Goal: Task Accomplishment & Management: Use online tool/utility

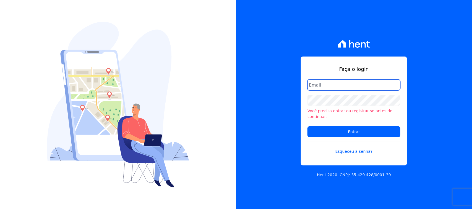
click at [327, 86] on input "email" at bounding box center [353, 85] width 93 height 11
type input "cobranca@construtorafarias.com.br"
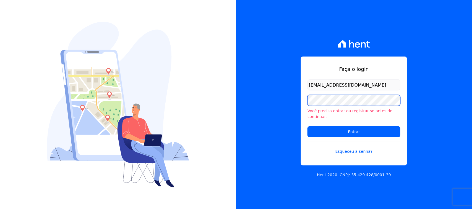
click at [307, 127] on input "Entrar" at bounding box center [353, 132] width 93 height 11
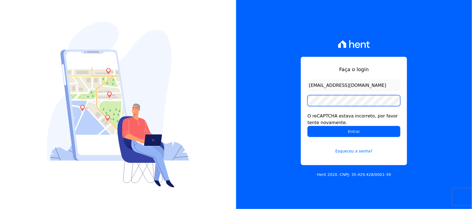
click at [307, 126] on input "Entrar" at bounding box center [353, 131] width 93 height 11
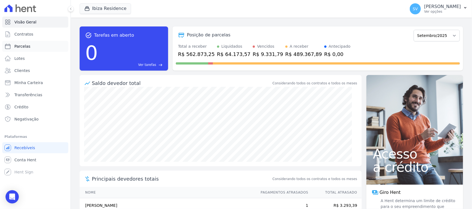
click at [31, 46] on link "Parcelas" at bounding box center [35, 46] width 66 height 11
select select
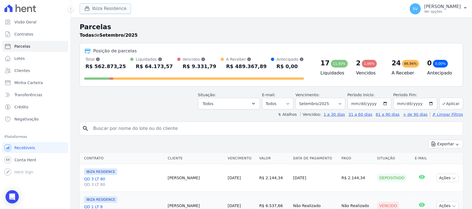
click at [114, 9] on button "Ibiza Residence" at bounding box center [105, 8] width 51 height 10
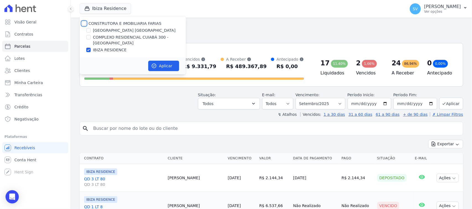
click at [83, 23] on input "CONSTRUTORA E IMOBILIARIA FARIAS" at bounding box center [84, 23] width 4 height 4
checkbox input "true"
click at [178, 63] on button "Aplicar" at bounding box center [163, 66] width 31 height 10
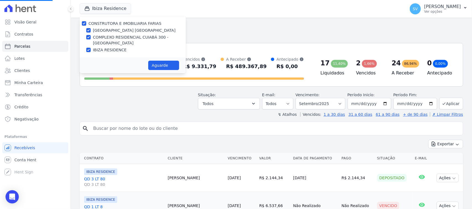
click at [151, 126] on input "search" at bounding box center [275, 128] width 370 height 11
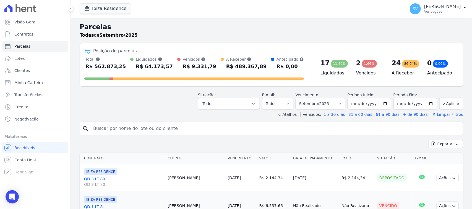
select select
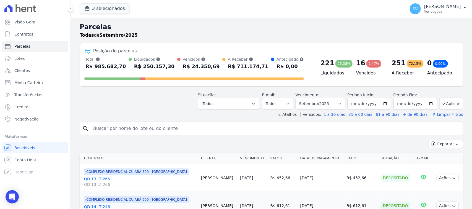
click at [151, 126] on input "search" at bounding box center [275, 128] width 370 height 11
type input "TADEU SANTOS COSTA"
select select
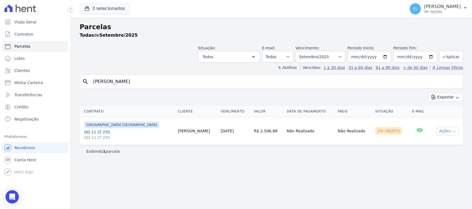
click at [450, 131] on button "Ações" at bounding box center [447, 131] width 22 height 9
click at [444, 147] on link "Ver boleto" at bounding box center [445, 144] width 53 height 10
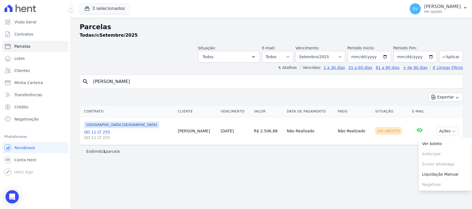
drag, startPoint x: 211, startPoint y: 82, endPoint x: 80, endPoint y: 86, distance: 131.8
click at [80, 85] on div "search TADEU SANTOS COSTA" at bounding box center [271, 82] width 383 height 14
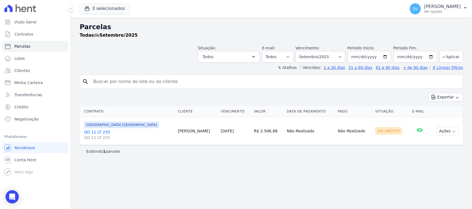
click at [147, 79] on input "search" at bounding box center [275, 81] width 370 height 11
paste input "FRANCISCO BOHRER FOGLIATTO"
type input "FRANCISCO BOHRER FOGLIATTO"
click at [151, 35] on div "Todas de Setembro/2025" at bounding box center [271, 35] width 383 height 7
click at [444, 132] on button "Ações" at bounding box center [447, 131] width 22 height 9
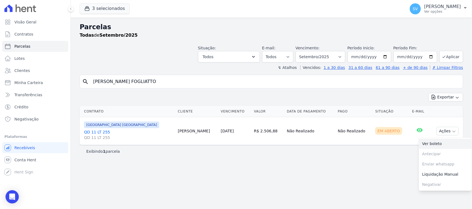
click at [451, 143] on link "Ver boleto" at bounding box center [445, 144] width 53 height 10
click at [211, 74] on div "Parcelas Todas de Setembro/2025 Situação: Agendado Em Aberto Pago Processando C…" at bounding box center [271, 114] width 401 height 192
click at [212, 83] on input "FRANCISCO BOHRER FOGLIATTO" at bounding box center [275, 81] width 370 height 11
select select
click at [290, 190] on div "Parcelas Todas de Setembro/2025 Situação: Agendado Em Aberto Pago Processando C…" at bounding box center [271, 114] width 401 height 192
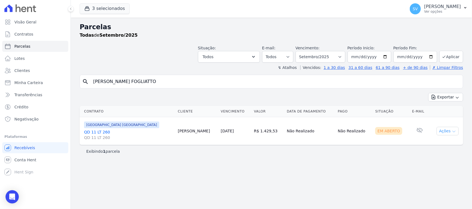
click at [447, 131] on button "Ações" at bounding box center [447, 131] width 22 height 9
click at [442, 144] on link "Ver boleto" at bounding box center [445, 144] width 53 height 10
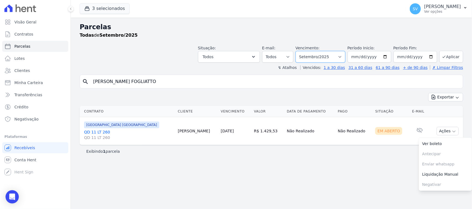
click at [332, 61] on select "Filtrar por período ──────── Todos os meses Outubro/2022 Novembro/2022 Dezembro…" at bounding box center [320, 57] width 50 height 12
select select "08/2025"
click at [303, 51] on select "Filtrar por período ──────── Todos os meses Outubro/2022 Novembro/2022 Dezembro…" at bounding box center [320, 57] width 50 height 12
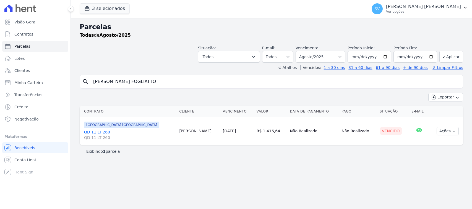
select select
click at [445, 131] on button "Ações" at bounding box center [447, 131] width 22 height 9
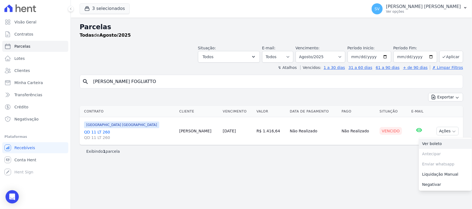
click at [441, 141] on link "Ver boleto" at bounding box center [445, 144] width 53 height 10
click at [382, 6] on span "SV" at bounding box center [376, 8] width 11 height 11
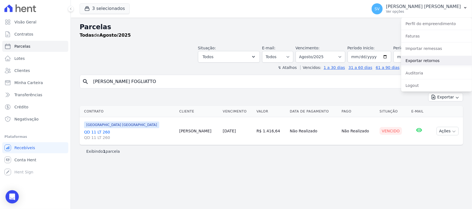
click at [426, 63] on link "Exportar retornos" at bounding box center [436, 61] width 71 height 10
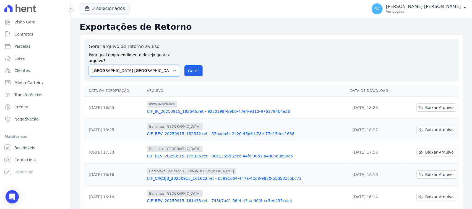
click at [155, 69] on select "[GEOGRAPHIC_DATA] COMPLEXO RESIDENCIAL [GEOGRAPHIC_DATA] 300 - [GEOGRAPHIC_DATA…" at bounding box center [134, 71] width 91 height 12
click at [89, 65] on select "[GEOGRAPHIC_DATA] COMPLEXO RESIDENCIAL [GEOGRAPHIC_DATA] 300 - [GEOGRAPHIC_DATA…" at bounding box center [134, 71] width 91 height 12
click at [171, 65] on select "[GEOGRAPHIC_DATA] COMPLEXO RESIDENCIAL [GEOGRAPHIC_DATA] 300 - [GEOGRAPHIC_DATA…" at bounding box center [134, 71] width 91 height 12
select select "a999329b-d322-46c5-b2df-9163b092fb9b"
click at [89, 65] on select "[GEOGRAPHIC_DATA] COMPLEXO RESIDENCIAL [GEOGRAPHIC_DATA] 300 - [GEOGRAPHIC_DATA…" at bounding box center [134, 71] width 91 height 12
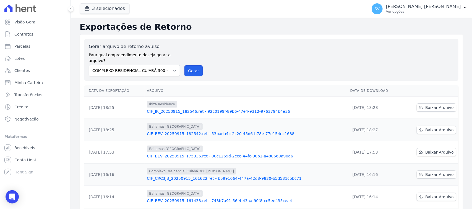
drag, startPoint x: 194, startPoint y: 61, endPoint x: 267, endPoint y: 50, distance: 73.2
click at [194, 65] on button "Gerar" at bounding box center [193, 70] width 18 height 11
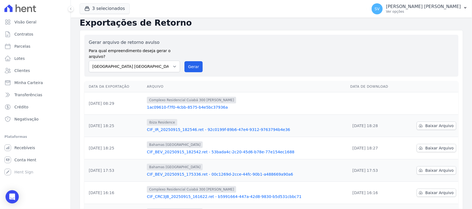
scroll to position [35, 0]
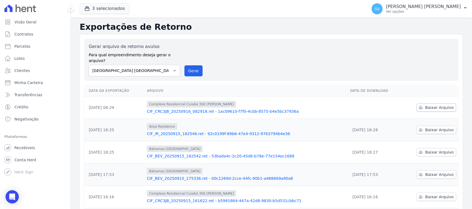
click at [442, 105] on span "Baixar Arquivo" at bounding box center [439, 108] width 28 height 6
click at [147, 65] on select "[GEOGRAPHIC_DATA] COMPLEXO RESIDENCIAL [GEOGRAPHIC_DATA] 300 - [GEOGRAPHIC_DATA…" at bounding box center [134, 71] width 91 height 12
select select "a999329b-d322-46c5-b2df-9163b092fb9b"
click at [89, 65] on select "[GEOGRAPHIC_DATA] COMPLEXO RESIDENCIAL [GEOGRAPHIC_DATA] 300 - [GEOGRAPHIC_DATA…" at bounding box center [134, 71] width 91 height 12
click at [184, 71] on div "Gerar arquivo de retorno avulso Para qual empreendimento deseja gerar o arquivo…" at bounding box center [271, 59] width 365 height 33
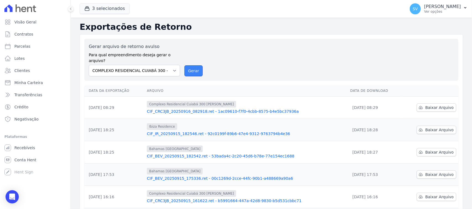
click at [187, 68] on button "Gerar" at bounding box center [193, 70] width 18 height 11
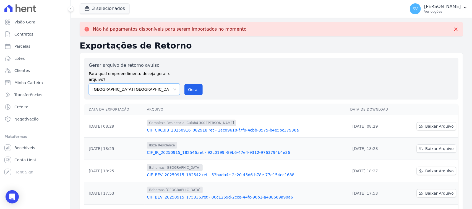
click at [168, 84] on select "[GEOGRAPHIC_DATA] COMPLEXO RESIDENCIAL [GEOGRAPHIC_DATA] 300 - [GEOGRAPHIC_DATA…" at bounding box center [134, 90] width 91 height 12
select select "73a372cd-5640-41c8-aaea-11bd74619c10"
click at [89, 84] on select "[GEOGRAPHIC_DATA] COMPLEXO RESIDENCIAL [GEOGRAPHIC_DATA] 300 - [PERSON_NAME][GE…" at bounding box center [134, 90] width 91 height 12
click at [196, 86] on button "Gerar" at bounding box center [193, 89] width 18 height 11
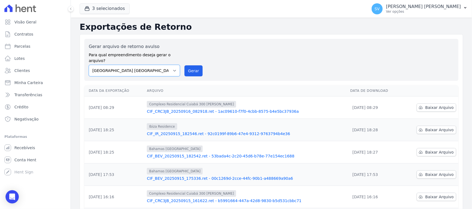
click at [149, 66] on select "[GEOGRAPHIC_DATA] COMPLEXO RESIDENCIAL [GEOGRAPHIC_DATA] 300 - [PERSON_NAME][GE…" at bounding box center [134, 71] width 91 height 12
select select "a999329b-d322-46c5-b2df-9163b092fb9b"
click at [89, 65] on select "[GEOGRAPHIC_DATA] COMPLEXO RESIDENCIAL [GEOGRAPHIC_DATA] 300 - [PERSON_NAME][GE…" at bounding box center [134, 71] width 91 height 12
click at [190, 65] on button "Gerar" at bounding box center [193, 70] width 18 height 11
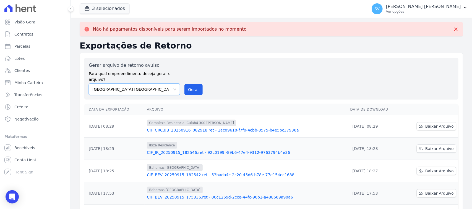
click at [169, 84] on select "[GEOGRAPHIC_DATA] COMPLEXO RESIDENCIAL [GEOGRAPHIC_DATA] 300 - [PERSON_NAME][GE…" at bounding box center [134, 90] width 91 height 12
select select "73a372cd-5640-41c8-aaea-11bd74619c10"
click at [89, 84] on select "[GEOGRAPHIC_DATA] COMPLEXO RESIDENCIAL [GEOGRAPHIC_DATA] 300 - [PERSON_NAME][GE…" at bounding box center [134, 90] width 91 height 12
click at [188, 84] on button "Gerar" at bounding box center [193, 89] width 18 height 11
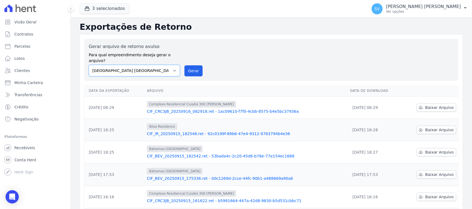
click at [149, 65] on select "[GEOGRAPHIC_DATA] COMPLEXO RESIDENCIAL [GEOGRAPHIC_DATA] 300 - [PERSON_NAME][GE…" at bounding box center [134, 71] width 91 height 12
click at [89, 65] on select "[GEOGRAPHIC_DATA] COMPLEXO RESIDENCIAL [GEOGRAPHIC_DATA] 300 - [PERSON_NAME][GE…" at bounding box center [134, 71] width 91 height 12
click at [191, 69] on button "Gerar" at bounding box center [193, 70] width 18 height 11
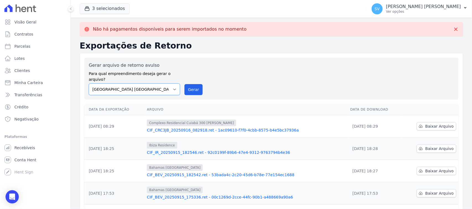
click at [158, 85] on select "[GEOGRAPHIC_DATA] COMPLEXO RESIDENCIAL [GEOGRAPHIC_DATA] 300 - [PERSON_NAME][GE…" at bounding box center [134, 90] width 91 height 12
select select "73a372cd-5640-41c8-aaea-11bd74619c10"
click at [89, 84] on select "[GEOGRAPHIC_DATA] COMPLEXO RESIDENCIAL [GEOGRAPHIC_DATA] 300 - [PERSON_NAME][GE…" at bounding box center [134, 90] width 91 height 12
click at [188, 84] on button "Gerar" at bounding box center [193, 89] width 18 height 11
drag, startPoint x: 198, startPoint y: 82, endPoint x: 257, endPoint y: 51, distance: 66.9
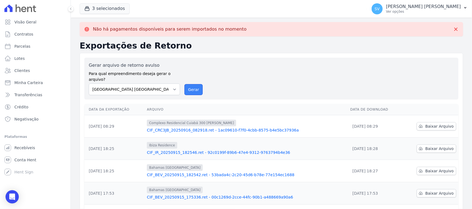
click at [197, 84] on button "Gerar" at bounding box center [193, 89] width 18 height 11
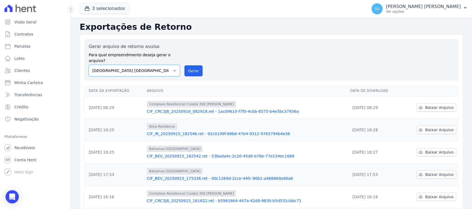
click at [142, 69] on select "[GEOGRAPHIC_DATA] COMPLEXO RESIDENCIAL [GEOGRAPHIC_DATA] 300 - [GEOGRAPHIC_DATA…" at bounding box center [134, 71] width 91 height 12
select select "a999329b-d322-46c5-b2df-9163b092fb9b"
click at [89, 65] on select "[GEOGRAPHIC_DATA] COMPLEXO RESIDENCIAL [GEOGRAPHIC_DATA] 300 - [GEOGRAPHIC_DATA…" at bounding box center [134, 71] width 91 height 12
click at [193, 65] on button "Gerar" at bounding box center [193, 70] width 18 height 11
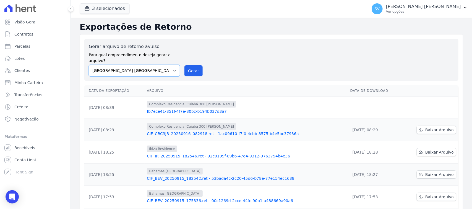
drag, startPoint x: 170, startPoint y: 63, endPoint x: 167, endPoint y: 69, distance: 6.9
click at [170, 65] on select "[GEOGRAPHIC_DATA] COMPLEXO RESIDENCIAL [GEOGRAPHIC_DATA] 300 - [GEOGRAPHIC_DATA…" at bounding box center [134, 71] width 91 height 12
select select "a999329b-d322-46c5-b2df-9163b092fb9b"
click at [89, 65] on select "[GEOGRAPHIC_DATA] COMPLEXO RESIDENCIAL [GEOGRAPHIC_DATA] 300 - [GEOGRAPHIC_DATA…" at bounding box center [134, 71] width 91 height 12
drag, startPoint x: 192, startPoint y: 61, endPoint x: 261, endPoint y: 50, distance: 69.1
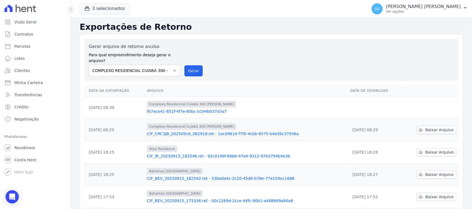
click at [192, 65] on button "Gerar" at bounding box center [193, 70] width 18 height 11
click at [447, 105] on span "Baixar Arquivo" at bounding box center [439, 108] width 28 height 6
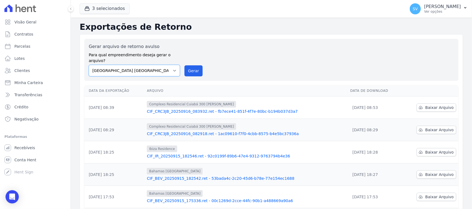
drag, startPoint x: 156, startPoint y: 62, endPoint x: 159, endPoint y: 69, distance: 7.2
click at [156, 65] on select "[GEOGRAPHIC_DATA] COMPLEXO RESIDENCIAL [GEOGRAPHIC_DATA] 300 - [GEOGRAPHIC_DATA…" at bounding box center [134, 71] width 91 height 12
select select "a999329b-d322-46c5-b2df-9163b092fb9b"
click at [89, 65] on select "[GEOGRAPHIC_DATA] COMPLEXO RESIDENCIAL [GEOGRAPHIC_DATA] 300 - [GEOGRAPHIC_DATA…" at bounding box center [134, 71] width 91 height 12
drag, startPoint x: 191, startPoint y: 66, endPoint x: 266, endPoint y: 56, distance: 75.0
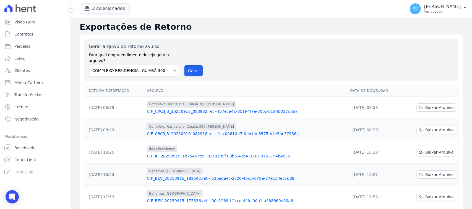
click at [191, 67] on button "Gerar" at bounding box center [193, 70] width 18 height 11
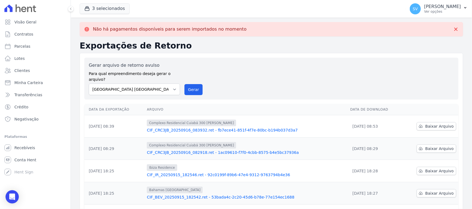
click at [174, 75] on label "Para qual empreendimento deseja gerar o arquivo?" at bounding box center [134, 76] width 91 height 14
click at [174, 88] on select "[GEOGRAPHIC_DATA] COMPLEXO RESIDENCIAL [GEOGRAPHIC_DATA] 300 - [GEOGRAPHIC_DATA…" at bounding box center [134, 90] width 91 height 12
click at [89, 84] on select "[GEOGRAPHIC_DATA] COMPLEXO RESIDENCIAL [GEOGRAPHIC_DATA] 300 - [GEOGRAPHIC_DATA…" at bounding box center [134, 90] width 91 height 12
drag, startPoint x: 195, startPoint y: 85, endPoint x: 267, endPoint y: 50, distance: 79.8
click at [192, 87] on button "Gerar" at bounding box center [193, 89] width 18 height 11
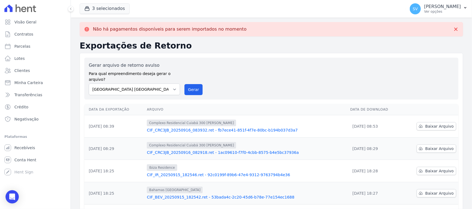
drag, startPoint x: 151, startPoint y: 90, endPoint x: 149, endPoint y: 95, distance: 5.8
click at [150, 93] on div "Gerar arquivo de retorno avulso Para qual empreendimento deseja gerar o arquivo…" at bounding box center [271, 79] width 374 height 42
click at [165, 90] on div "Gerar arquivo de retorno avulso Para qual empreendimento deseja gerar o arquivo…" at bounding box center [271, 79] width 374 height 42
select select "73a372cd-5640-41c8-aaea-11bd74619c10"
click at [89, 84] on select "[GEOGRAPHIC_DATA] COMPLEXO RESIDENCIAL [GEOGRAPHIC_DATA] 300 - [GEOGRAPHIC_DATA…" at bounding box center [134, 90] width 91 height 12
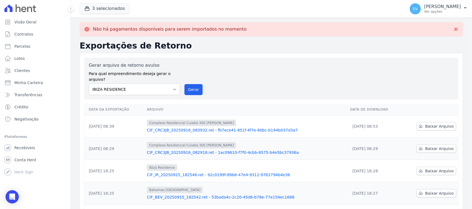
click at [194, 91] on div "Gerar arquivo de retorno avulso Para qual empreendimento deseja gerar o arquivo…" at bounding box center [271, 79] width 374 height 42
drag, startPoint x: 193, startPoint y: 88, endPoint x: 267, endPoint y: 54, distance: 81.1
click at [193, 88] on button "Gerar" at bounding box center [193, 89] width 18 height 11
click at [255, 67] on div "Gerar arquivo de retorno avulso Para qual empreendimento deseja gerar o arquivo…" at bounding box center [271, 78] width 365 height 33
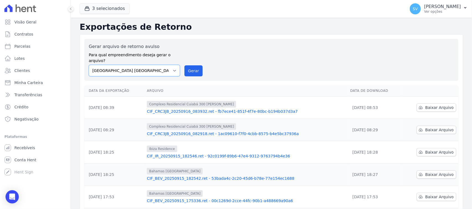
drag, startPoint x: 163, startPoint y: 61, endPoint x: 166, endPoint y: 68, distance: 7.3
click at [163, 65] on select "[GEOGRAPHIC_DATA] COMPLEXO RESIDENCIAL [GEOGRAPHIC_DATA] 300 - [GEOGRAPHIC_DATA…" at bounding box center [134, 71] width 91 height 12
select select "a999329b-d322-46c5-b2df-9163b092fb9b"
click at [89, 65] on select "[GEOGRAPHIC_DATA] COMPLEXO RESIDENCIAL [GEOGRAPHIC_DATA] 300 - [GEOGRAPHIC_DATA…" at bounding box center [134, 71] width 91 height 12
click at [199, 65] on button "Gerar" at bounding box center [193, 70] width 18 height 11
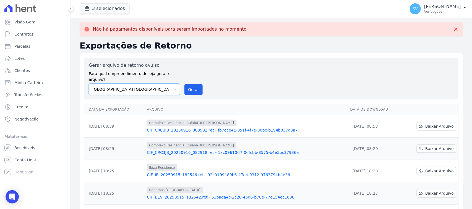
click at [128, 84] on select "[GEOGRAPHIC_DATA] COMPLEXO RESIDENCIAL [GEOGRAPHIC_DATA] 300 - [GEOGRAPHIC_DATA…" at bounding box center [134, 90] width 91 height 12
select select "73a372cd-5640-41c8-aaea-11bd74619c10"
click at [89, 84] on select "[GEOGRAPHIC_DATA] COMPLEXO RESIDENCIAL [GEOGRAPHIC_DATA] 300 - [GEOGRAPHIC_DATA…" at bounding box center [134, 90] width 91 height 12
click at [196, 84] on button "Gerar" at bounding box center [193, 89] width 18 height 11
click at [159, 84] on select "[GEOGRAPHIC_DATA] COMPLEXO RESIDENCIAL [GEOGRAPHIC_DATA] 300 - [GEOGRAPHIC_DATA…" at bounding box center [134, 90] width 91 height 12
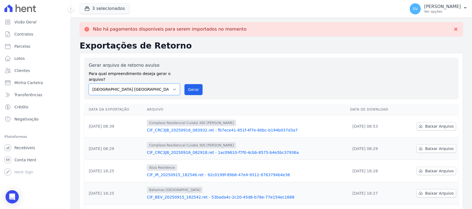
click at [89, 84] on select "[GEOGRAPHIC_DATA] COMPLEXO RESIDENCIAL [GEOGRAPHIC_DATA] 300 - [GEOGRAPHIC_DATA…" at bounding box center [134, 90] width 91 height 12
drag, startPoint x: 192, startPoint y: 88, endPoint x: 259, endPoint y: 53, distance: 75.8
click at [191, 88] on button "Gerar" at bounding box center [193, 89] width 18 height 11
click at [216, 61] on div "Gerar arquivo de retorno avulso Para qual empreendimento deseja gerar o arquivo…" at bounding box center [271, 79] width 374 height 42
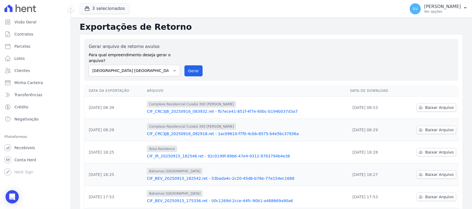
click at [240, 44] on div "Gerar arquivo de retorno avulso Para qual empreendimento deseja gerar o arquivo…" at bounding box center [271, 59] width 365 height 33
click at [253, 42] on div "Gerar arquivo de retorno avulso Para qual empreendimento deseja gerar o arquivo…" at bounding box center [271, 60] width 374 height 42
drag, startPoint x: 146, startPoint y: 65, endPoint x: 149, endPoint y: 70, distance: 6.1
click at [146, 65] on select "[GEOGRAPHIC_DATA] COMPLEXO RESIDENCIAL [GEOGRAPHIC_DATA] 300 - [GEOGRAPHIC_DATA…" at bounding box center [134, 71] width 91 height 12
select select "a999329b-d322-46c5-b2df-9163b092fb9b"
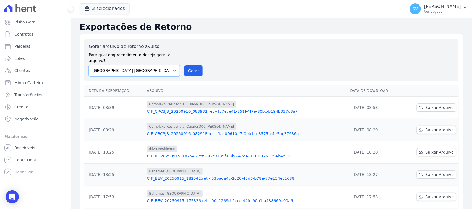
click at [89, 65] on select "[GEOGRAPHIC_DATA] COMPLEXO RESIDENCIAL [GEOGRAPHIC_DATA] 300 - [GEOGRAPHIC_DATA…" at bounding box center [134, 71] width 91 height 12
click at [185, 66] on button "Gerar" at bounding box center [193, 70] width 18 height 11
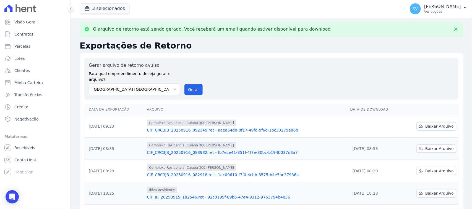
click at [421, 123] on link "Baixar Arquivo" at bounding box center [436, 126] width 40 height 8
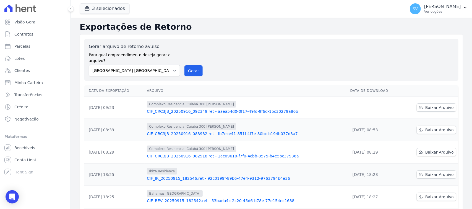
click at [289, 21] on div "O arquivo de retorno está sendo gerado. Você receberá um email quando estiver d…" at bounding box center [271, 184] width 401 height 332
